Goal: Register for event/course

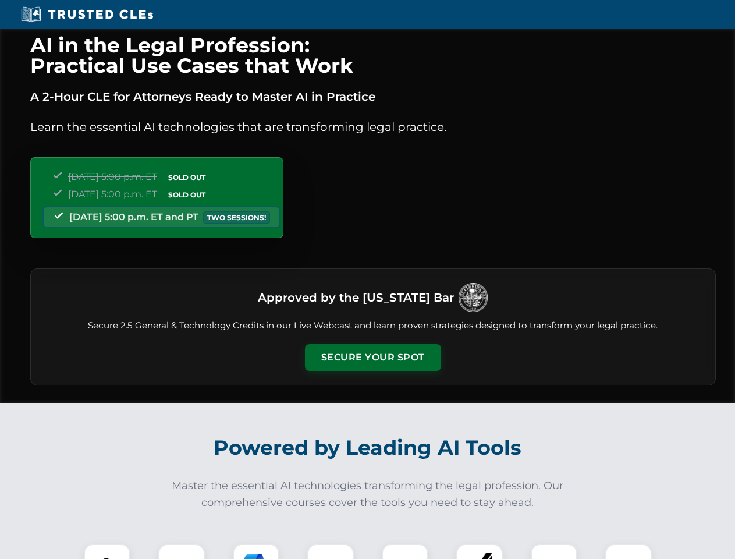
click at [373, 357] on button "Secure Your Spot" at bounding box center [373, 357] width 136 height 27
click at [107, 551] on img at bounding box center [107, 567] width 34 height 34
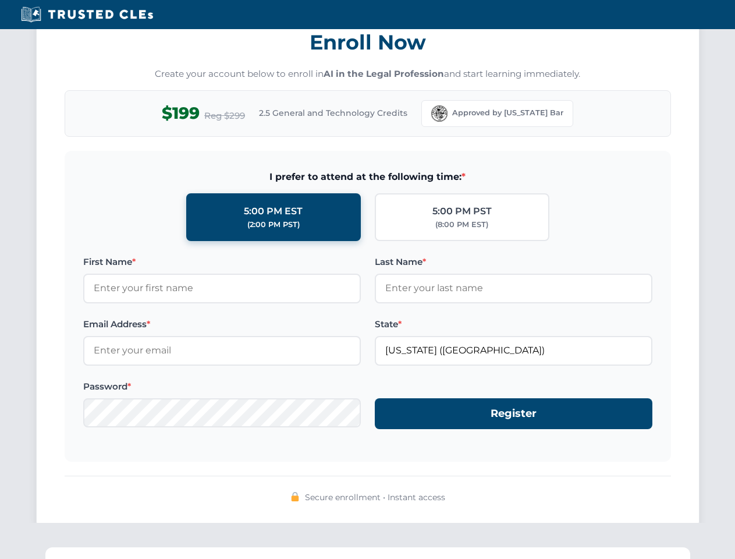
scroll to position [1143, 0]
